Goal: Transaction & Acquisition: Subscribe to service/newsletter

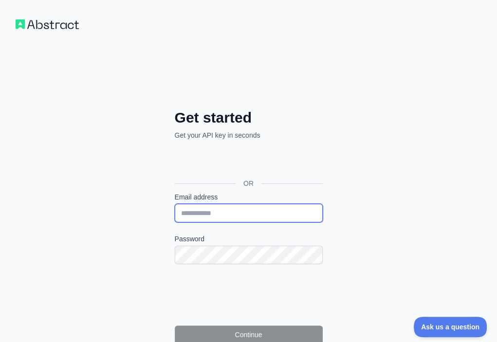
click at [175, 204] on input "Email address" at bounding box center [249, 213] width 148 height 18
paste input "**********"
type input "**********"
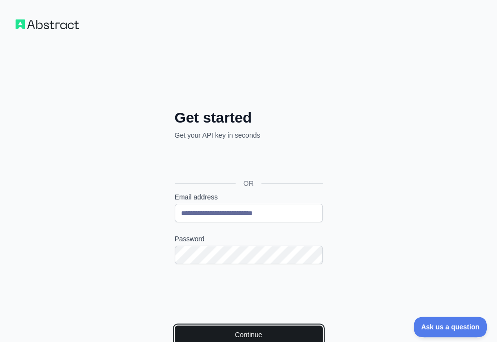
click at [182, 325] on button "Continue" at bounding box center [249, 334] width 148 height 18
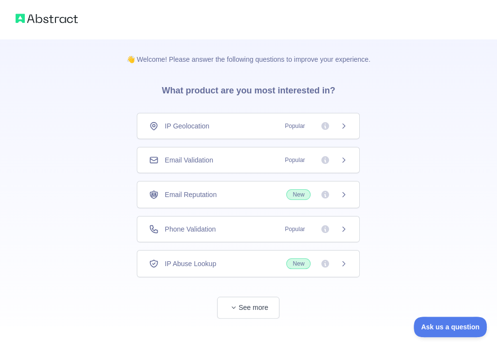
click at [248, 153] on div "Email Validation Popular" at bounding box center [248, 160] width 223 height 26
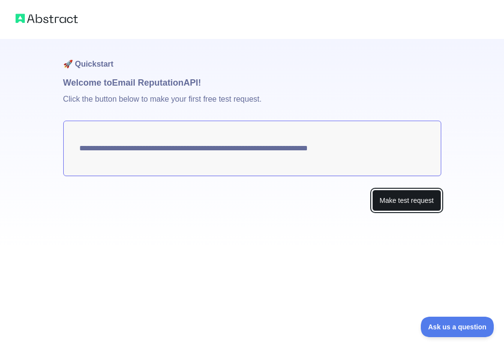
click at [384, 201] on button "Make test request" at bounding box center [406, 201] width 69 height 22
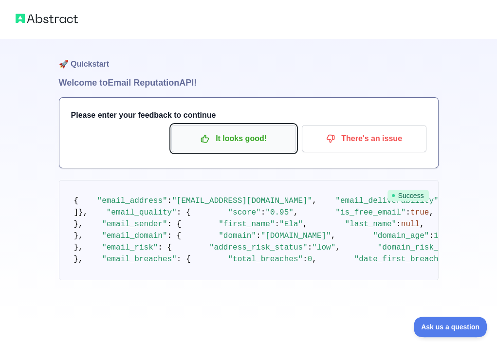
click at [216, 136] on p "It looks good!" at bounding box center [234, 138] width 110 height 17
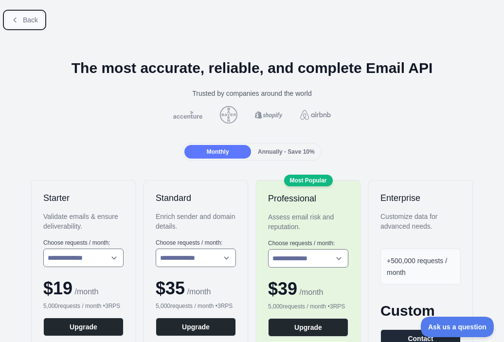
click at [16, 17] on icon at bounding box center [15, 20] width 8 height 8
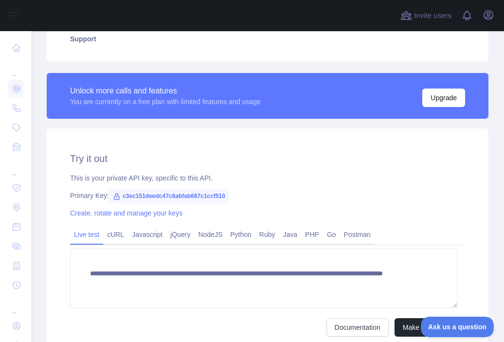
scroll to position [292, 0]
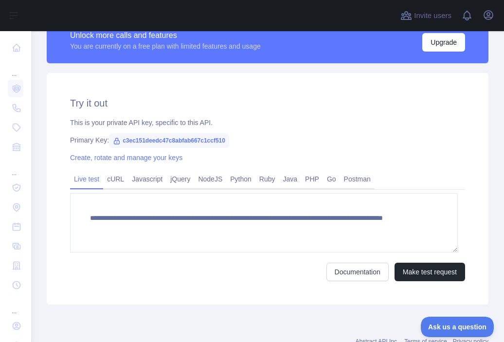
click at [185, 141] on span "c3ec151deedc47c8abfab667c1ccf510" at bounding box center [169, 140] width 120 height 15
copy span "c3ec151deedc47c8abfab667c1ccf510"
